Goal: Information Seeking & Learning: Check status

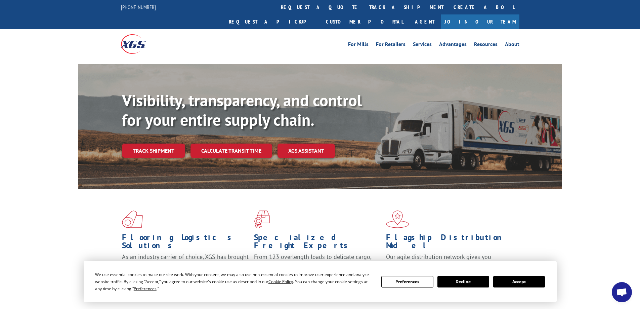
click at [361, 94] on p "Visibility, transparency, and control for your entire supply chain." at bounding box center [245, 110] width 247 height 39
click at [364, 7] on link "track a shipment" at bounding box center [406, 7] width 84 height 14
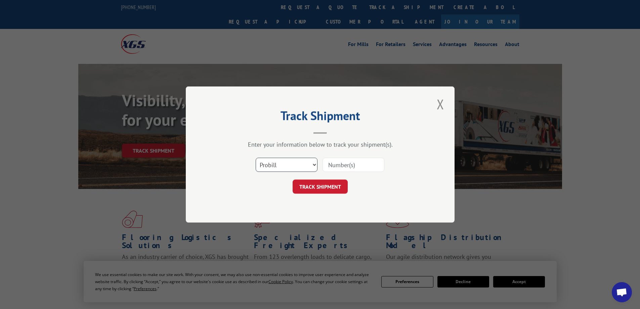
click at [314, 165] on select "Select category... Probill BOL PO" at bounding box center [287, 165] width 62 height 14
select select "bol"
click at [256, 158] on select "Select category... Probill BOL PO" at bounding box center [287, 165] width 62 height 14
click at [337, 165] on input at bounding box center [354, 165] width 62 height 14
type input "3352735"
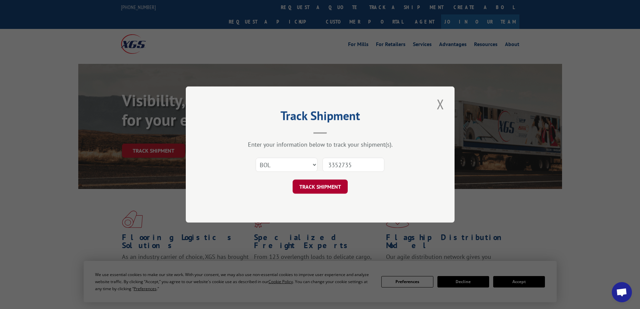
click at [324, 185] on button "TRACK SHIPMENT" at bounding box center [320, 186] width 55 height 14
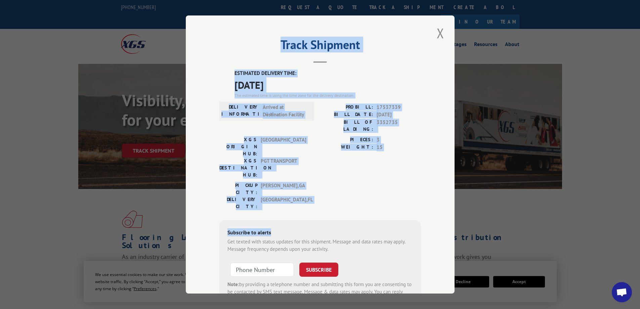
drag, startPoint x: 295, startPoint y: 172, endPoint x: 223, endPoint y: 38, distance: 153.1
click at [223, 38] on div "Track Shipment ESTIMATED DELIVERY TIME: [DATE] The estimated time is using the …" at bounding box center [320, 154] width 269 height 278
click at [436, 31] on button "Close modal" at bounding box center [440, 33] width 11 height 18
